Goal: Task Accomplishment & Management: Manage account settings

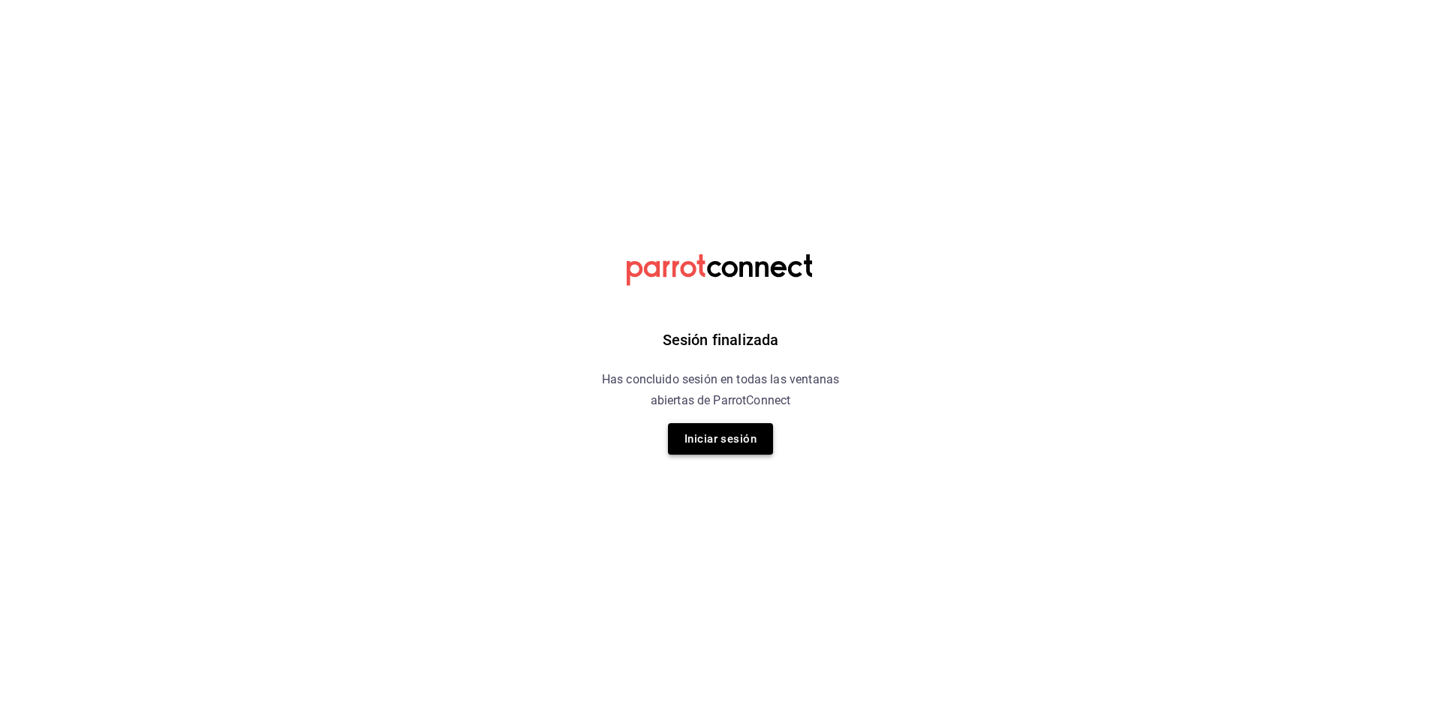
click at [687, 438] on button "Iniciar sesión" at bounding box center [720, 439] width 105 height 32
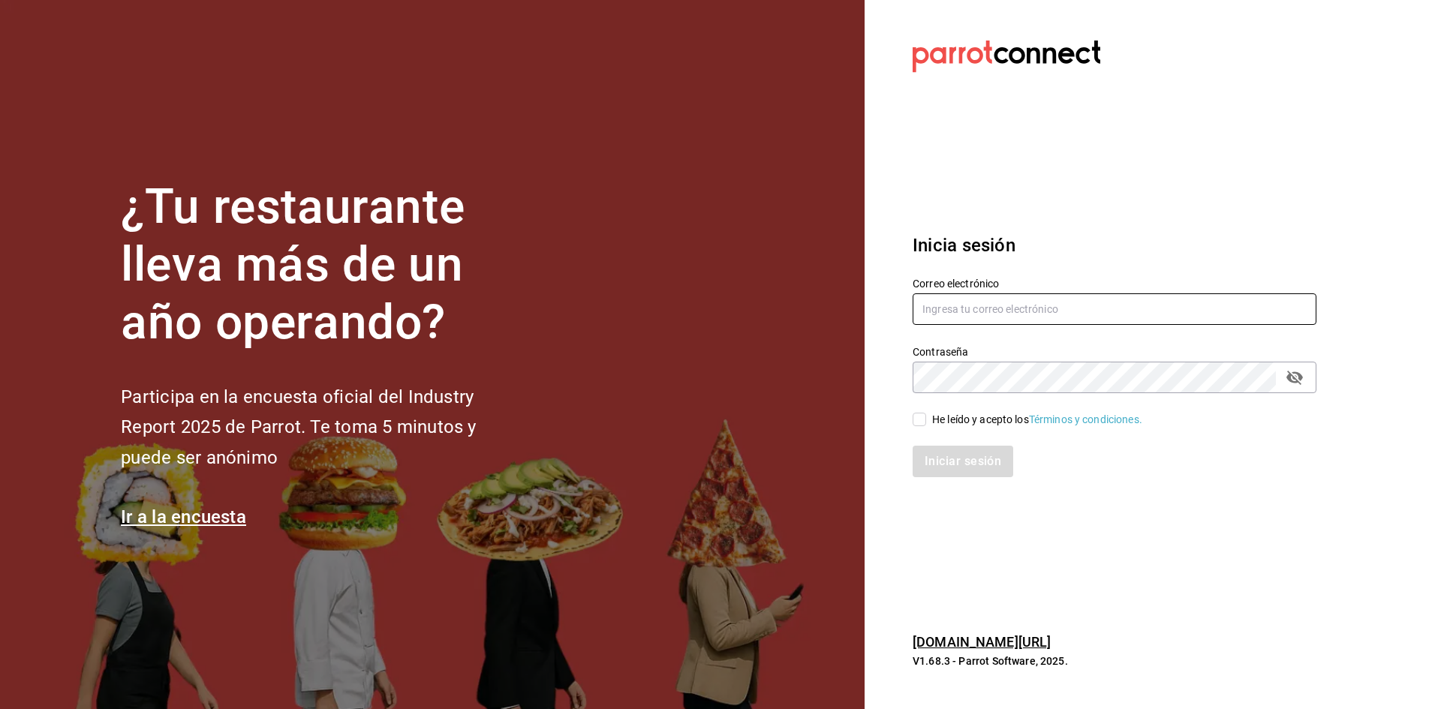
click at [1016, 298] on input "text" at bounding box center [1115, 309] width 404 height 32
type input "taqueriaestacionsuadero@portales.com"
click at [917, 408] on div "He leído y acepto los Términos y condiciones." at bounding box center [1106, 410] width 422 height 35
click at [917, 412] on label "He leído y acepto los Términos y condiciones." at bounding box center [1028, 420] width 230 height 16
click at [917, 413] on input "He leído y acepto los Términos y condiciones." at bounding box center [920, 420] width 14 height 14
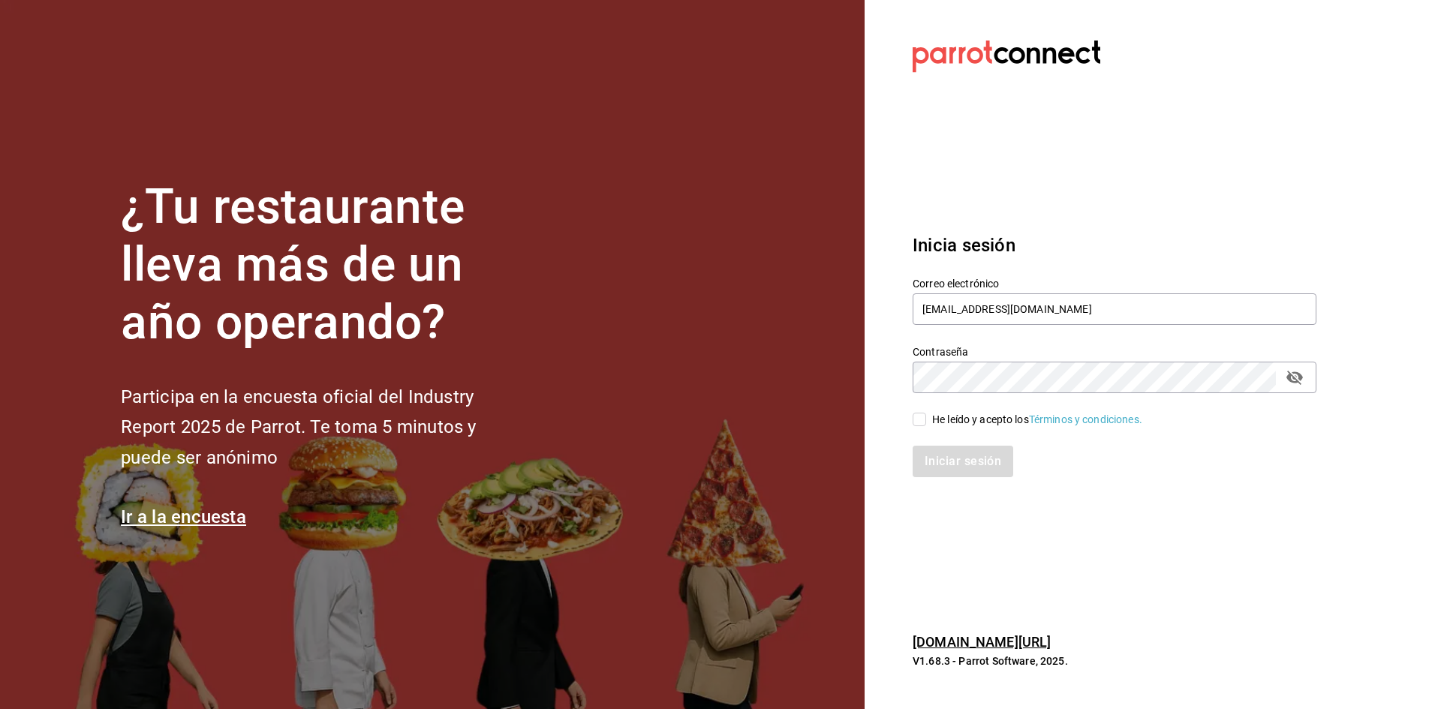
checkbox input "true"
click at [974, 460] on button "Iniciar sesión" at bounding box center [964, 462] width 102 height 32
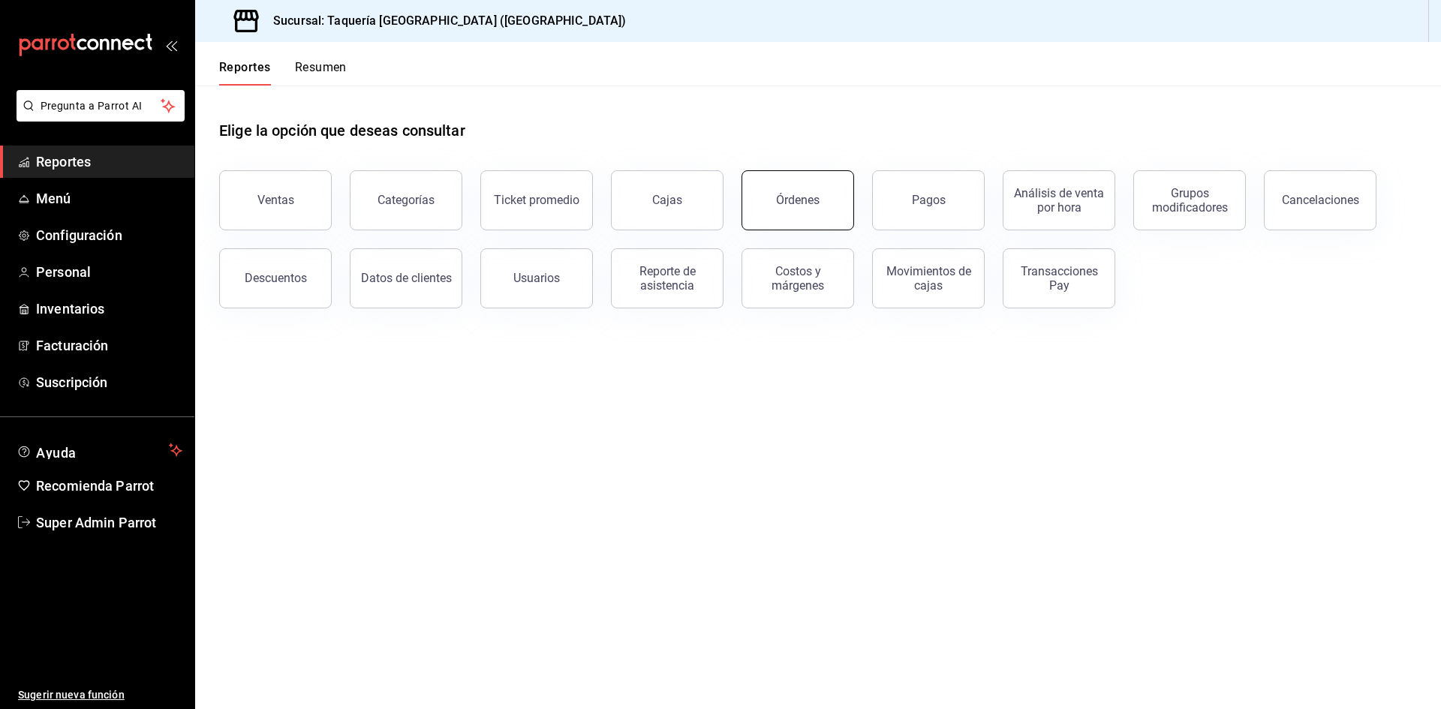
click at [819, 211] on button "Órdenes" at bounding box center [798, 200] width 113 height 60
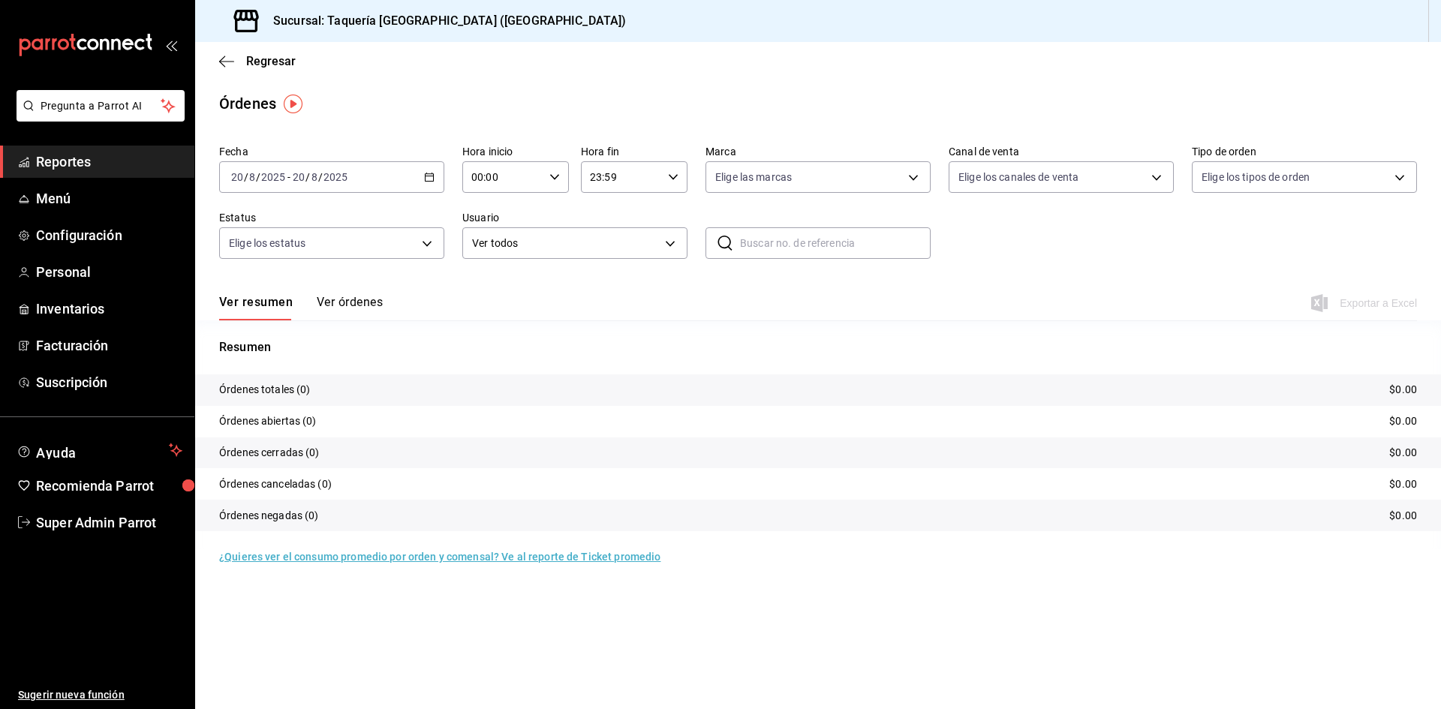
click at [416, 188] on div "2025-08-20 20 / 8 / 2025 - 2025-08-20 20 / 8 / 2025" at bounding box center [331, 177] width 225 height 32
click at [290, 247] on li "Ayer" at bounding box center [290, 256] width 140 height 34
click at [417, 183] on div "2025-08-19 19 / 8 / 2025 - 2025-08-19 19 / 8 / 2025" at bounding box center [331, 177] width 225 height 32
click at [311, 387] on span "Rango de fechas" at bounding box center [290, 392] width 116 height 16
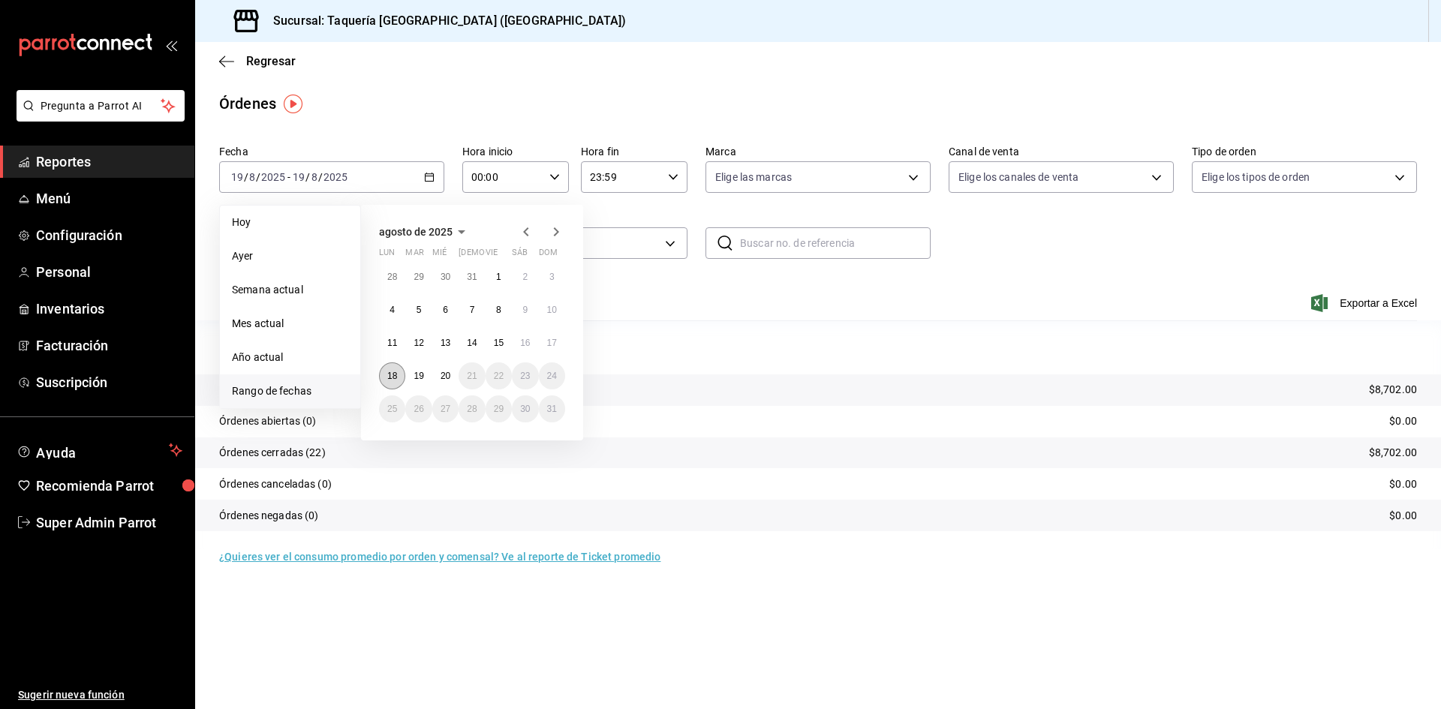
click at [396, 381] on button "18" at bounding box center [392, 376] width 26 height 27
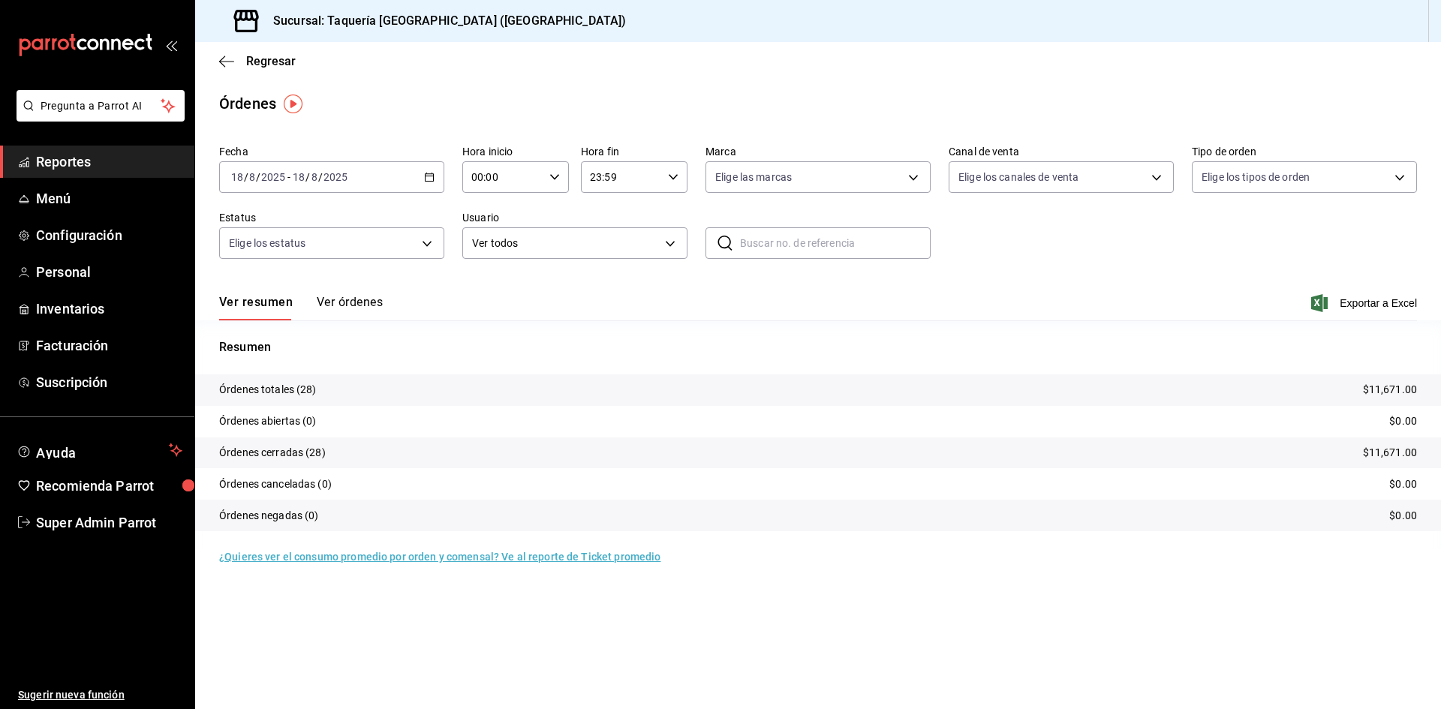
click at [354, 301] on button "Ver órdenes" at bounding box center [350, 308] width 66 height 26
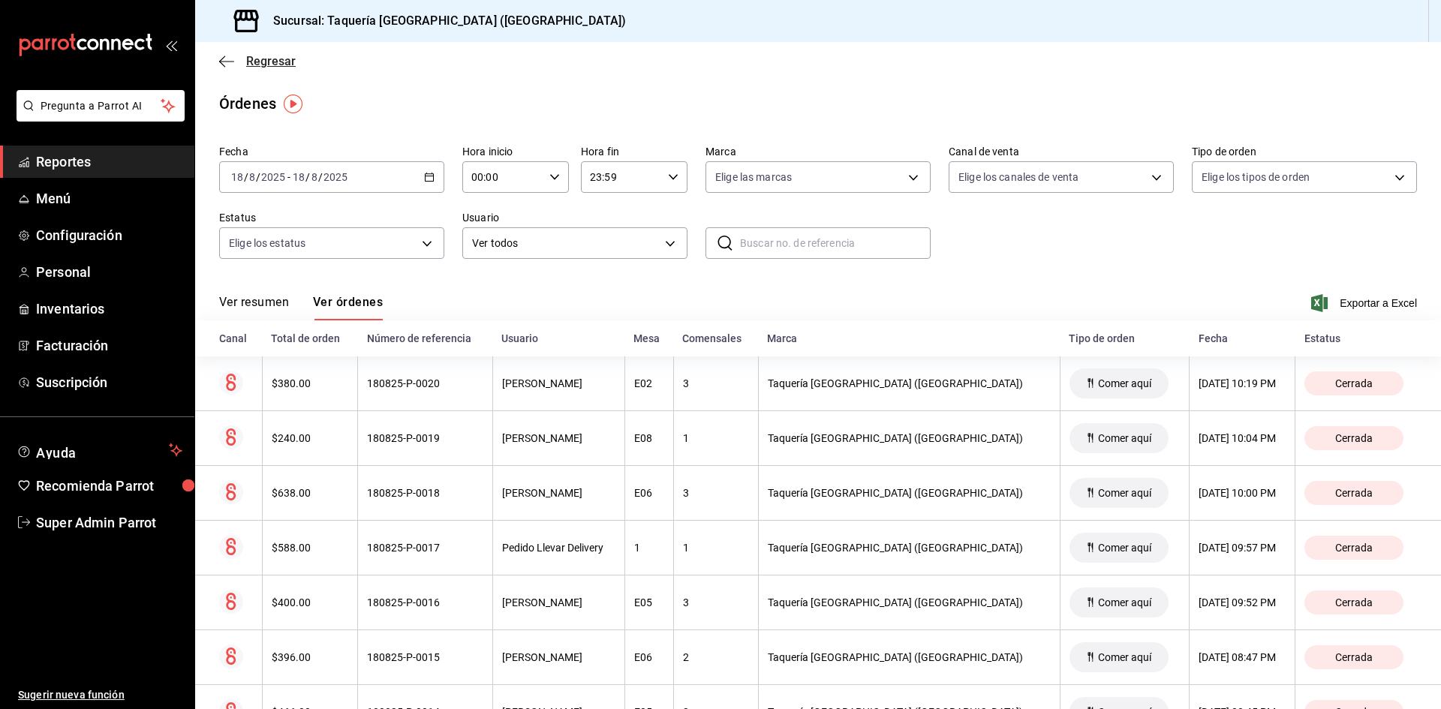
click at [219, 62] on icon "button" at bounding box center [226, 62] width 15 height 14
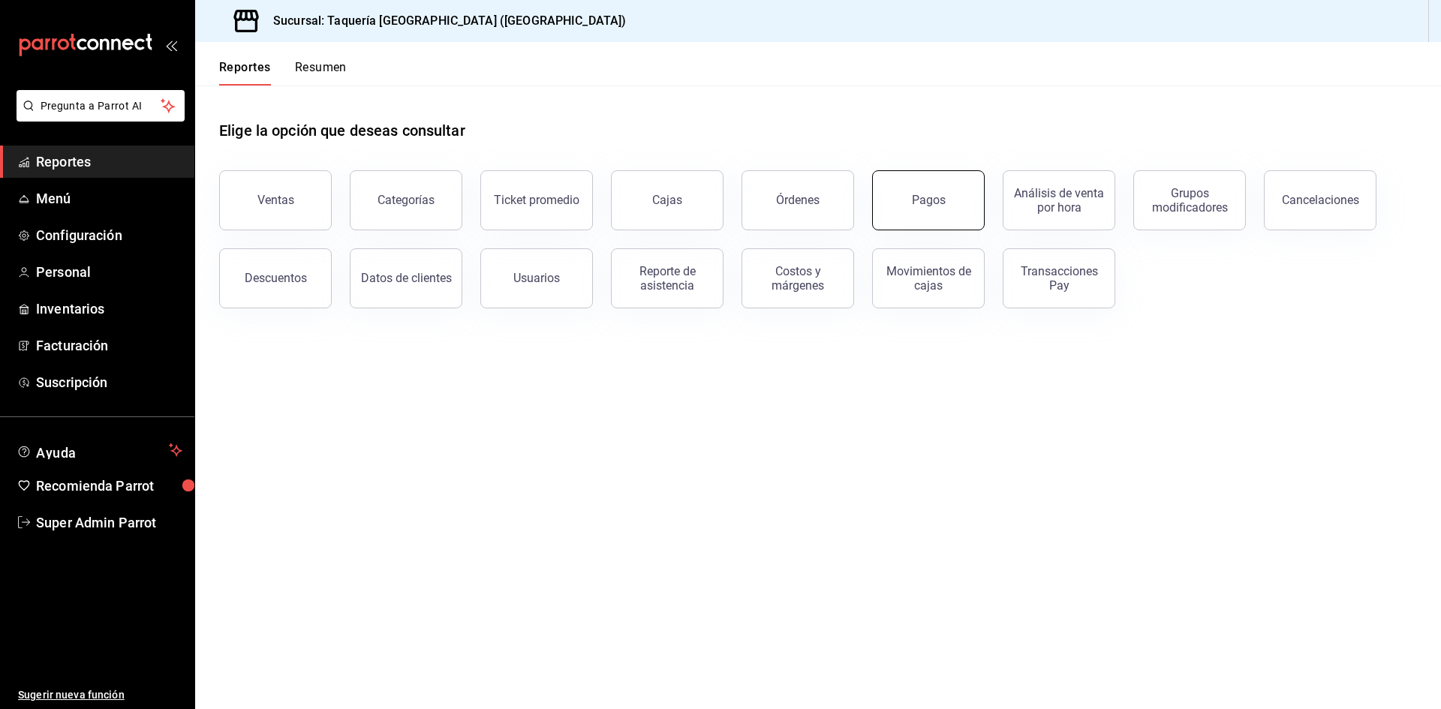
click at [934, 199] on div "Pagos" at bounding box center [929, 200] width 34 height 14
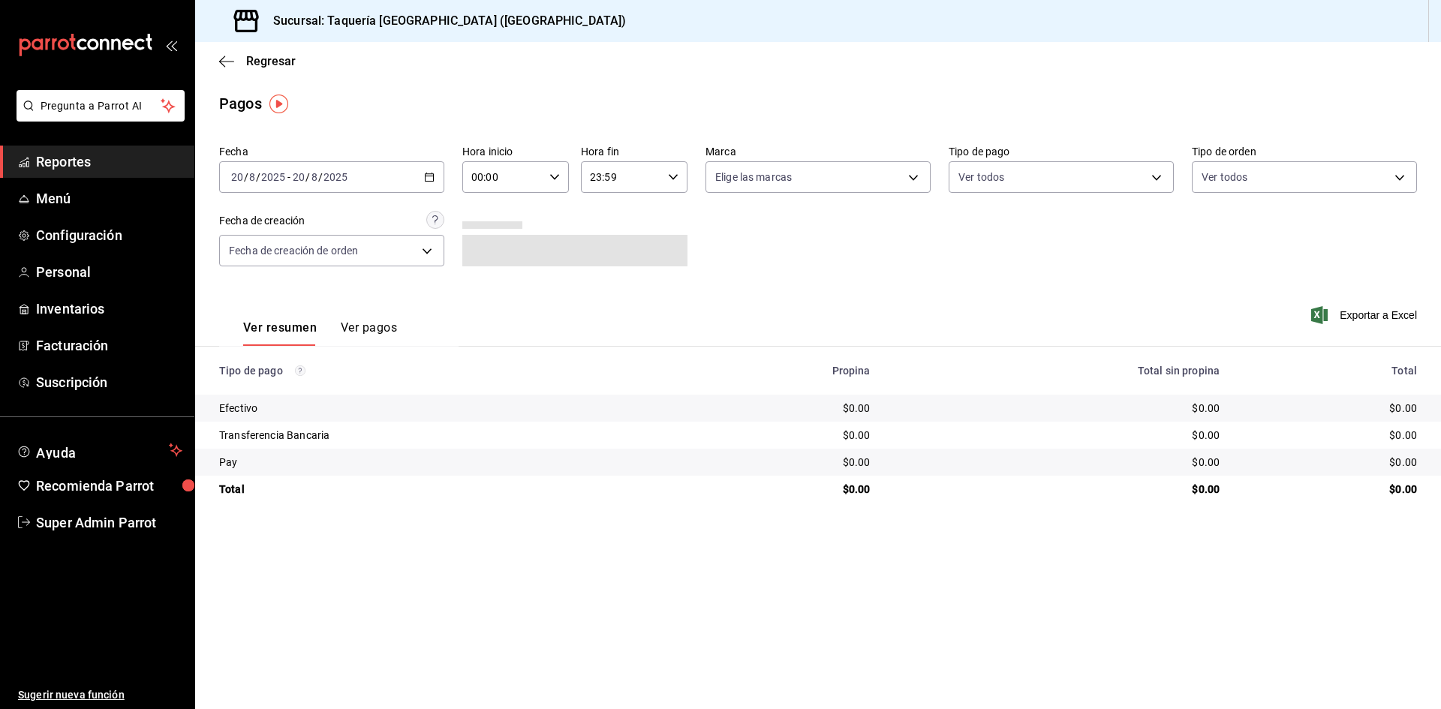
click at [399, 193] on div "Fecha 2025-08-20 20 / 8 / 2025 - 2025-08-20 20 / 8 / 2025 Hora inicio 00:00 Hor…" at bounding box center [818, 212] width 1198 height 146
click at [399, 188] on div "2025-08-20 20 / 8 / 2025 - 2025-08-20 20 / 8 / 2025" at bounding box center [331, 177] width 225 height 32
click at [313, 257] on span "Ayer" at bounding box center [290, 256] width 116 height 16
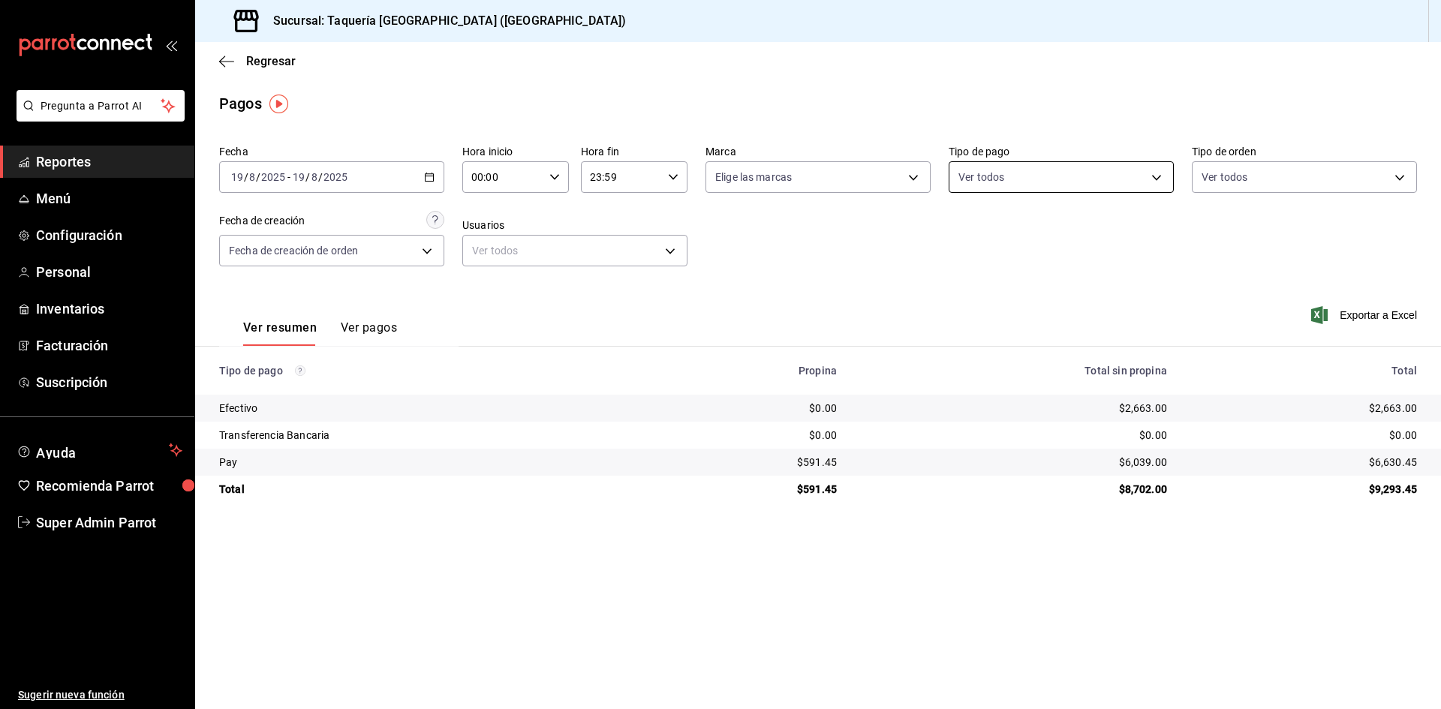
click at [1090, 179] on body "Pregunta a Parrot AI Reportes Menú Configuración Personal Inventarios Facturaci…" at bounding box center [720, 354] width 1441 height 709
click at [1040, 348] on span "Pay" at bounding box center [1078, 353] width 177 height 16
type input "4951ae3b-5082-407b-bb8a-7c7989f6c424"
checkbox input "true"
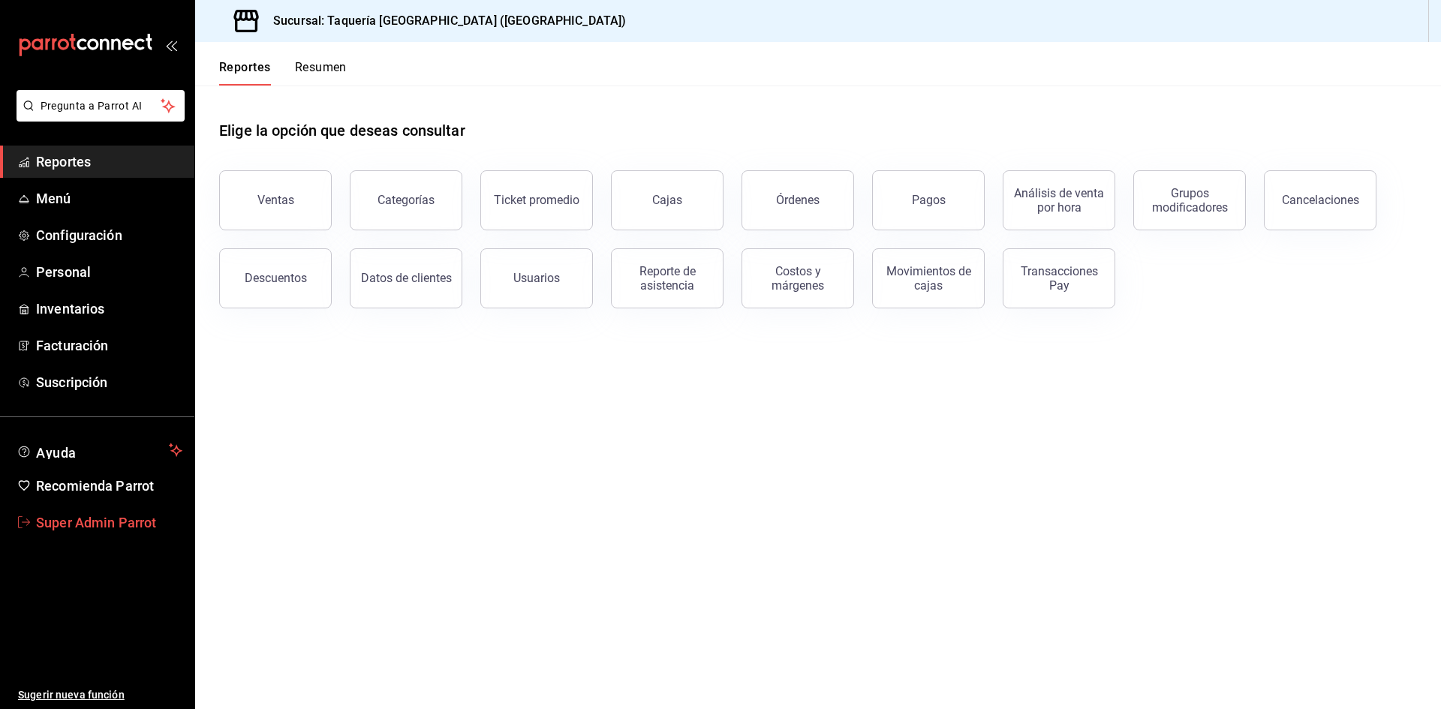
click at [121, 514] on span "Super Admin Parrot" at bounding box center [109, 523] width 146 height 20
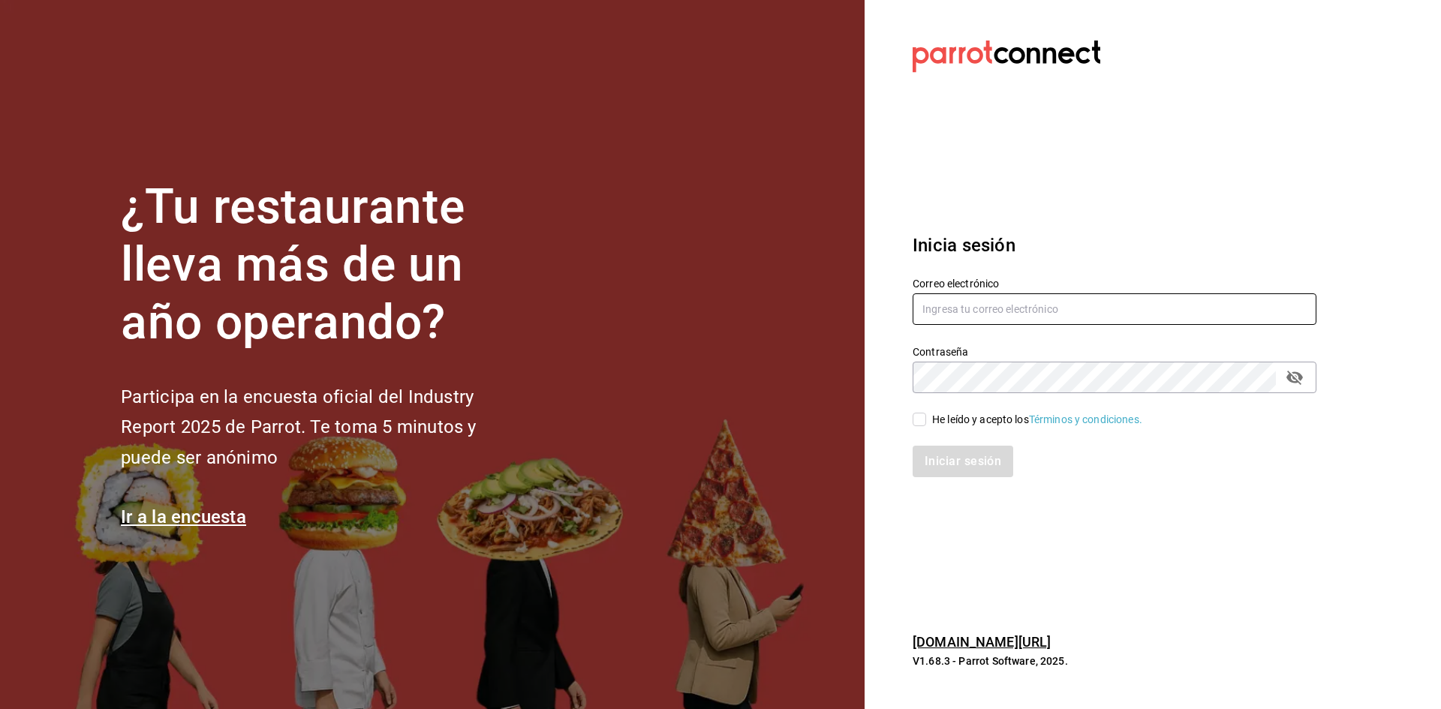
click at [1030, 316] on input "text" at bounding box center [1115, 309] width 404 height 32
paste input "cafeteria@dacana.com"
type input "cafeteria@dacana.com"
click at [919, 417] on input "He leído y acepto los Términos y condiciones." at bounding box center [920, 420] width 14 height 14
checkbox input "true"
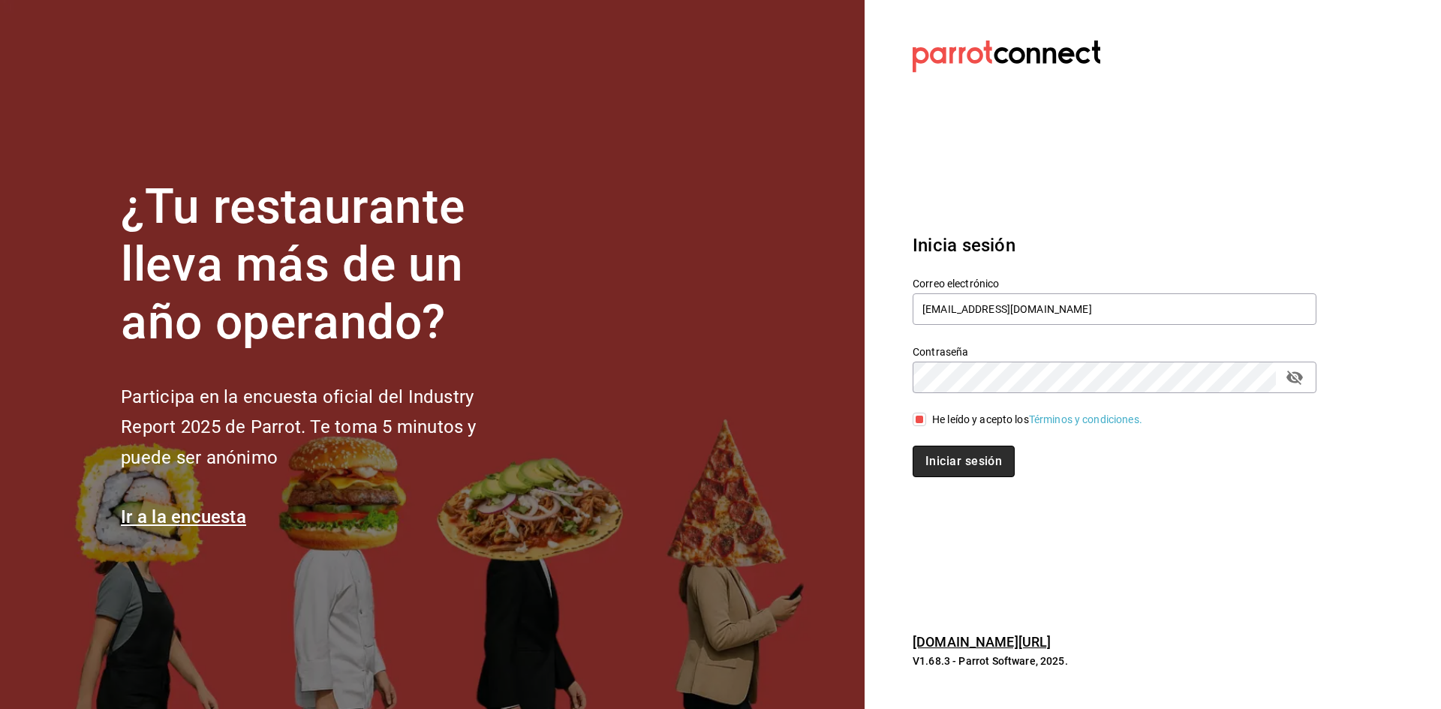
click at [928, 457] on button "Iniciar sesión" at bounding box center [964, 462] width 102 height 32
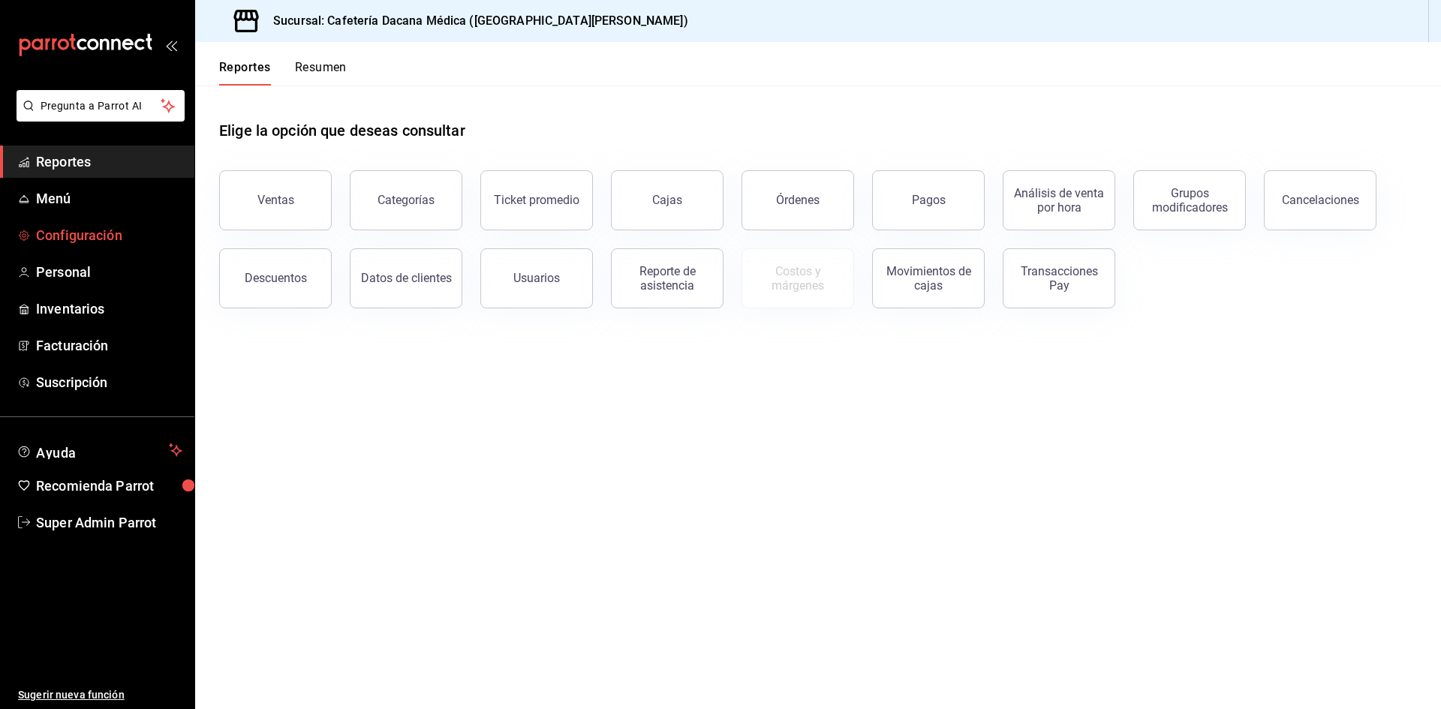
click at [89, 235] on span "Configuración" at bounding box center [109, 235] width 146 height 20
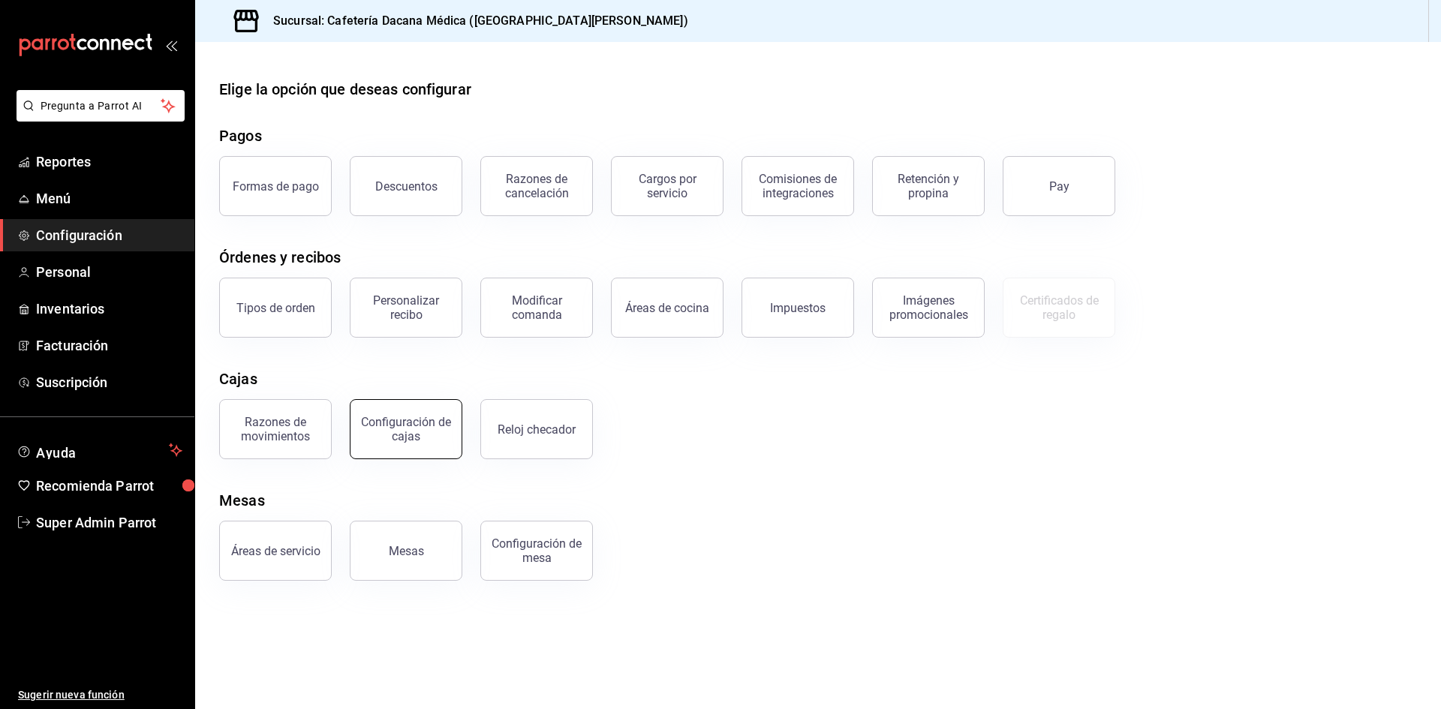
click at [396, 449] on button "Configuración de cajas" at bounding box center [406, 429] width 113 height 60
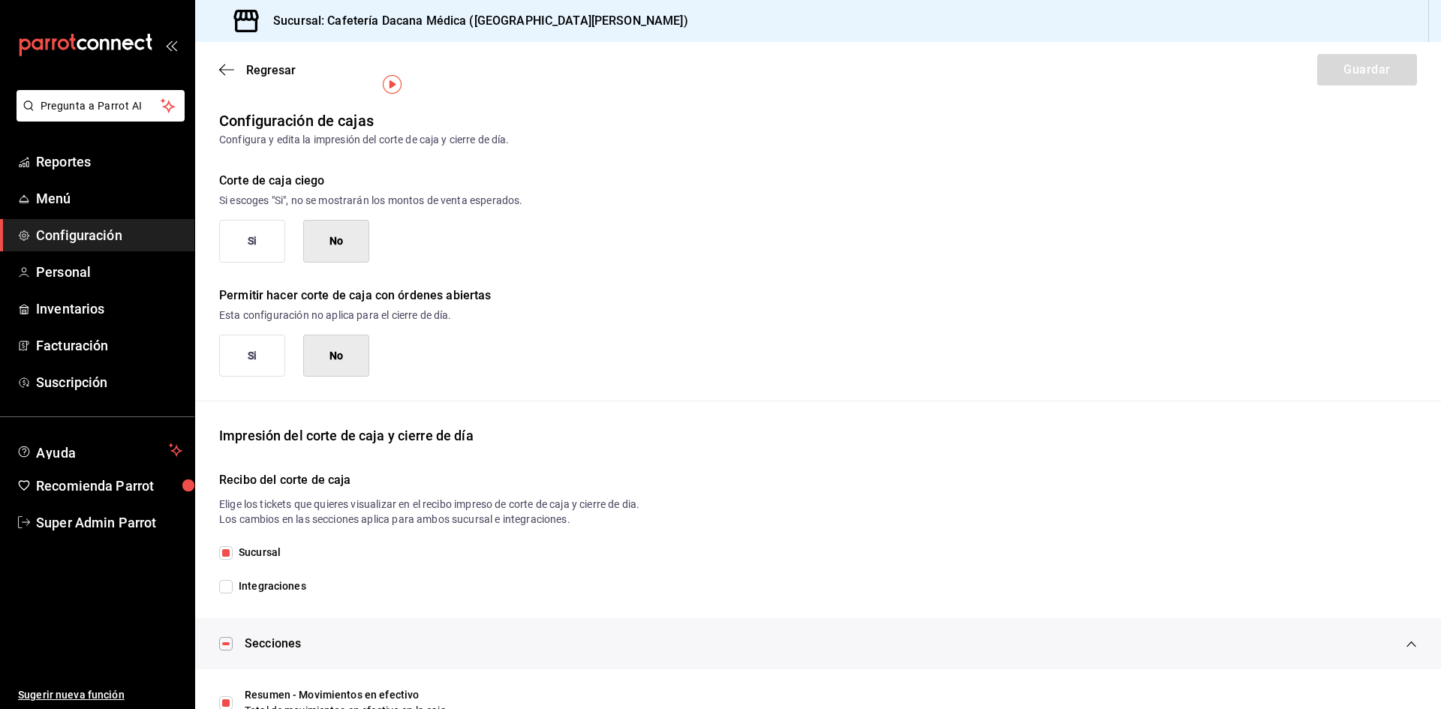
scroll to position [225, 0]
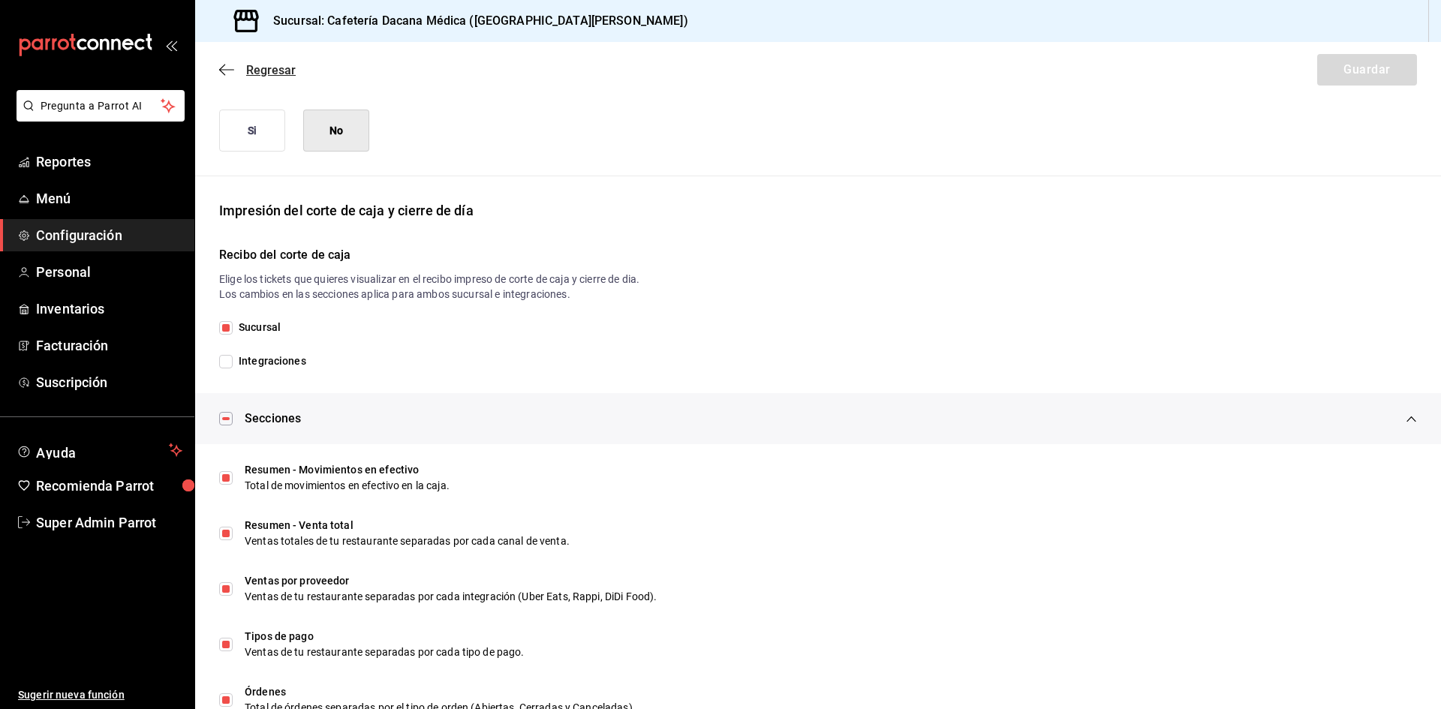
click at [233, 72] on icon "button" at bounding box center [226, 70] width 15 height 14
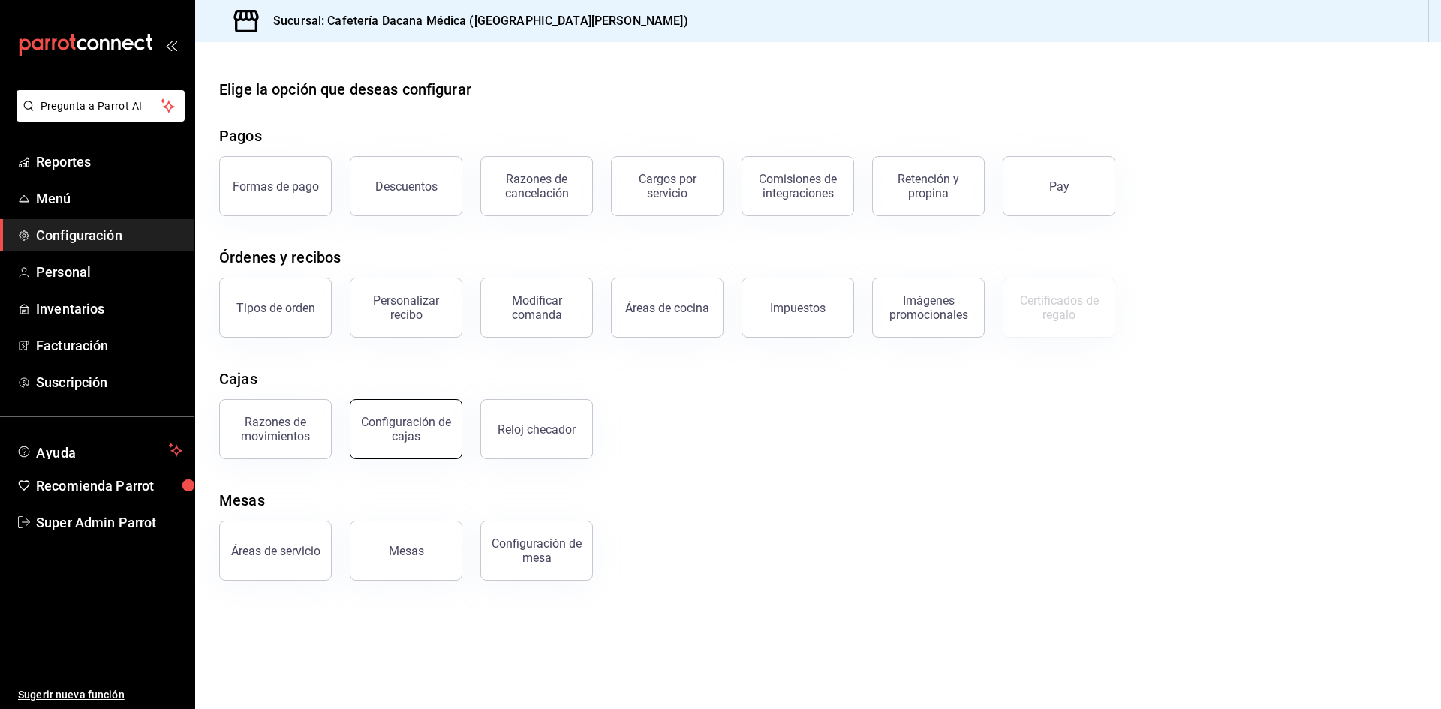
click at [429, 433] on div "Configuración de cajas" at bounding box center [406, 429] width 93 height 29
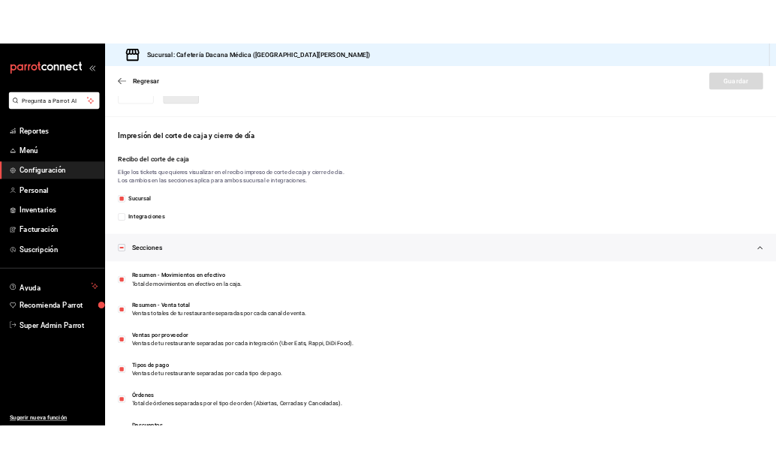
scroll to position [300, 0]
